Goal: Check status: Check status

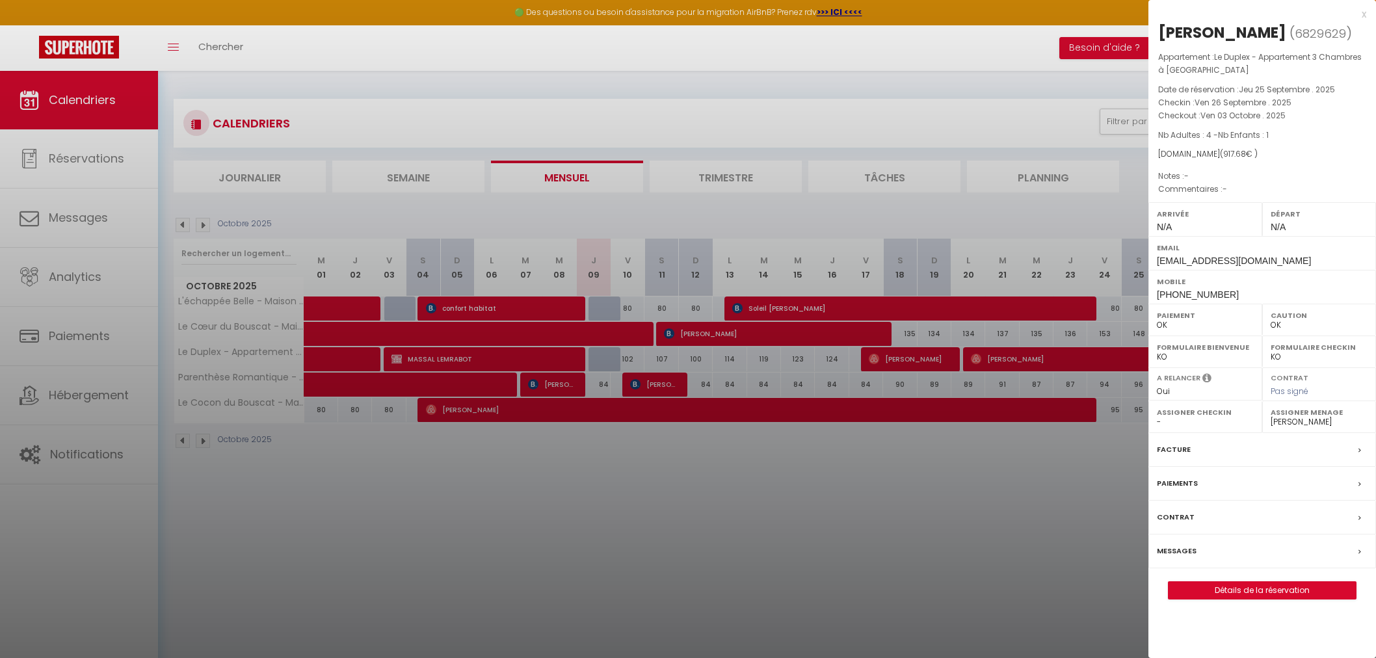
select select "0"
select select "31570"
click at [1361, 14] on div "x" at bounding box center [1257, 15] width 218 height 16
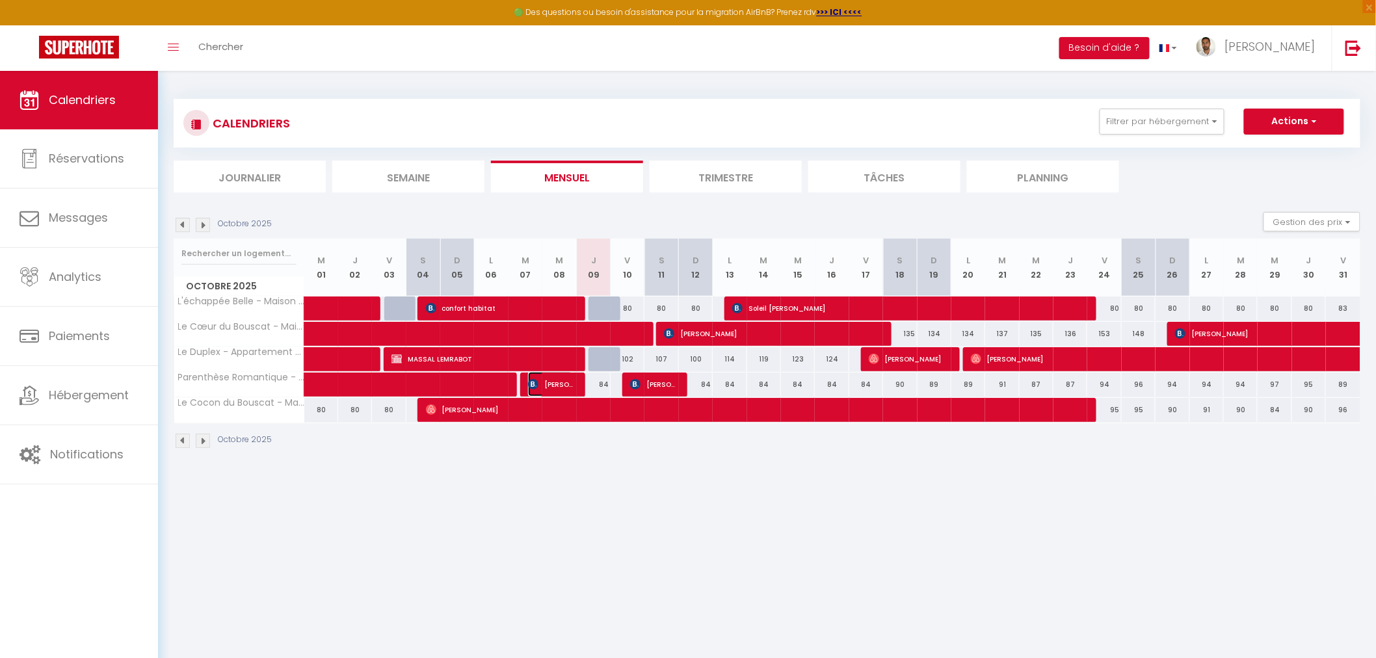
click at [553, 388] on span "[PERSON_NAME]" at bounding box center [550, 384] width 45 height 25
select select "KO"
select select "46857"
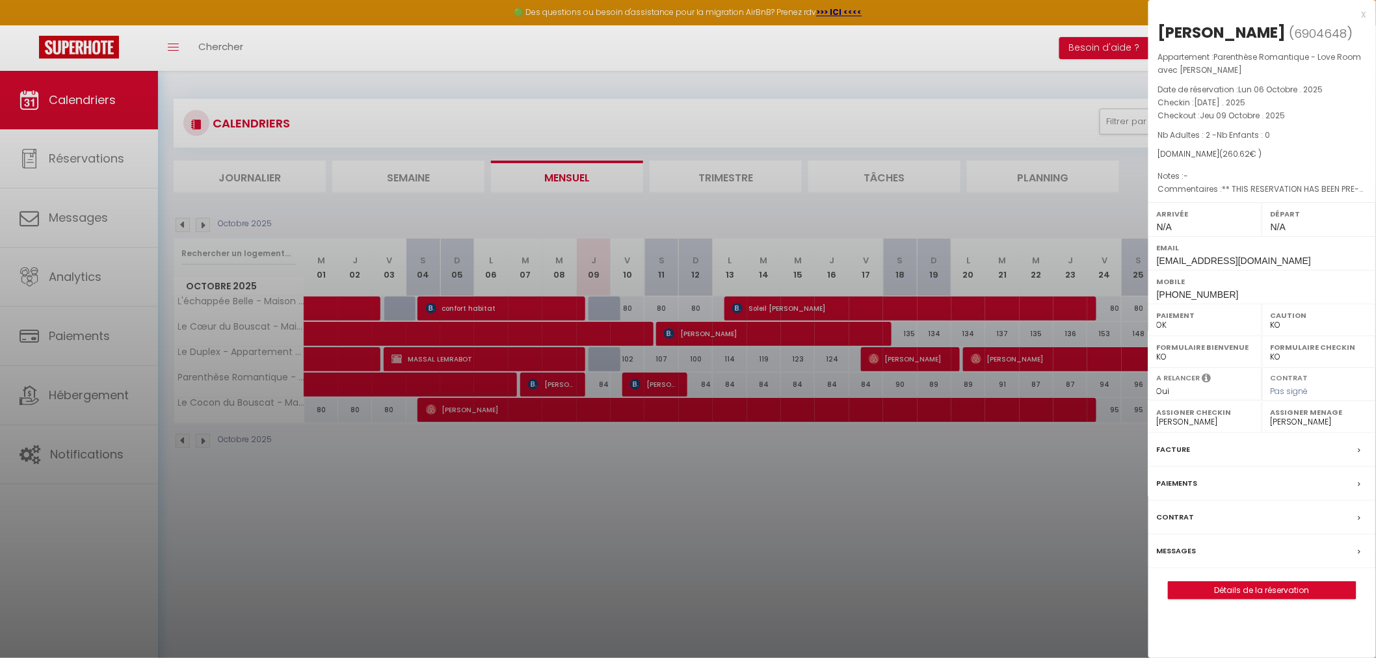
drag, startPoint x: 1162, startPoint y: 31, endPoint x: 1274, endPoint y: 33, distance: 112.5
click at [1274, 33] on h2 "[PERSON_NAME] ( 6904648 )" at bounding box center [1262, 33] width 208 height 22
copy div "[PERSON_NAME]"
